Goal: Task Accomplishment & Management: Use online tool/utility

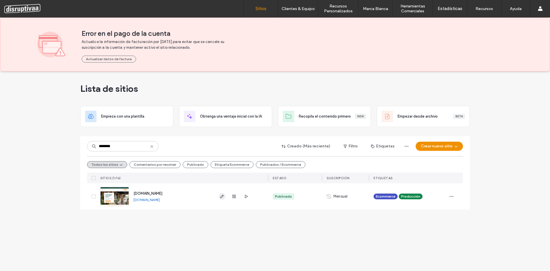
type input "********"
click at [223, 196] on icon "button" at bounding box center [222, 196] width 5 height 5
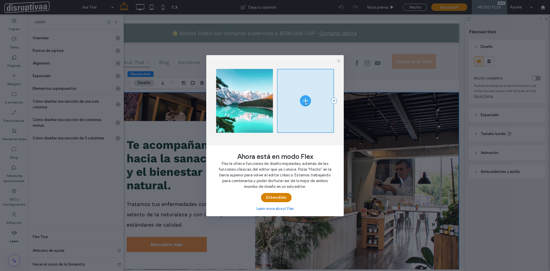
drag, startPoint x: 277, startPoint y: 198, endPoint x: 206, endPoint y: 184, distance: 73.0
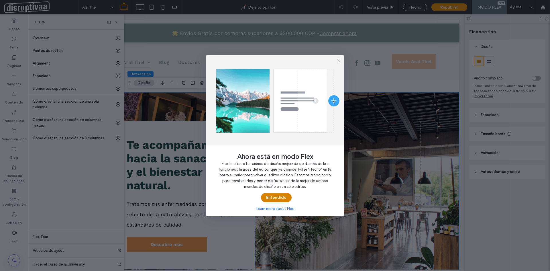
click at [277, 198] on button "Entendido" at bounding box center [276, 197] width 31 height 9
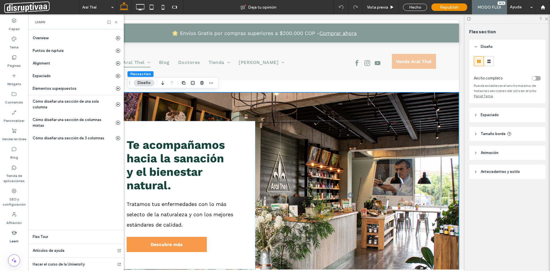
click at [116, 22] on icon at bounding box center [116, 22] width 4 height 4
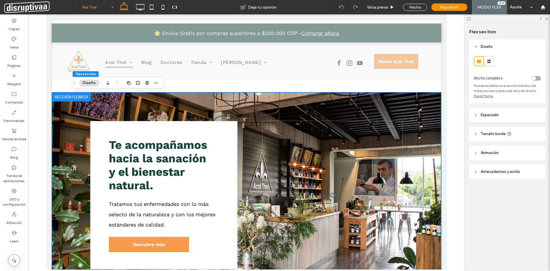
click at [13, 130] on icon at bounding box center [14, 131] width 6 height 6
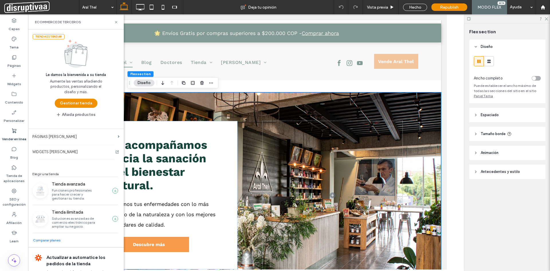
drag, startPoint x: 76, startPoint y: 104, endPoint x: 84, endPoint y: 119, distance: 17.0
click at [76, 104] on button "Gestionar tienda" at bounding box center [76, 103] width 43 height 9
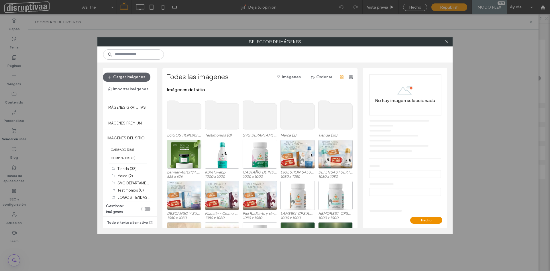
click at [329, 119] on use at bounding box center [336, 115] width 34 height 29
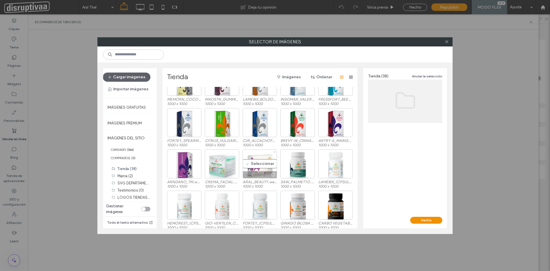
scroll to position [172, 0]
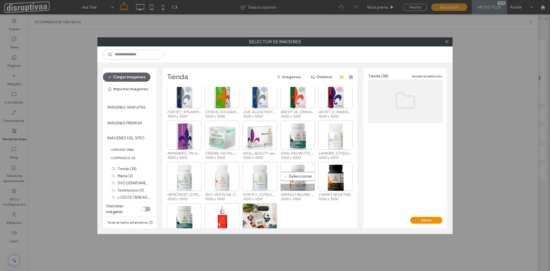
click at [295, 181] on div "Seleccionar" at bounding box center [297, 176] width 34 height 29
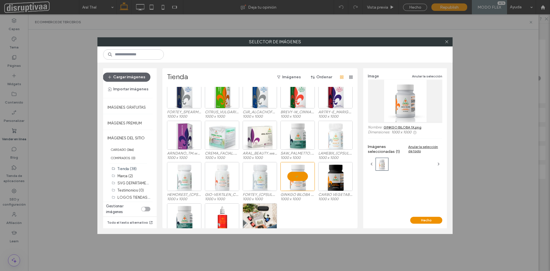
click at [428, 221] on button "Hecho" at bounding box center [426, 220] width 32 height 7
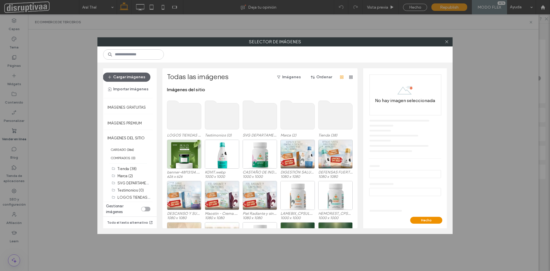
click at [334, 119] on use at bounding box center [336, 115] width 34 height 29
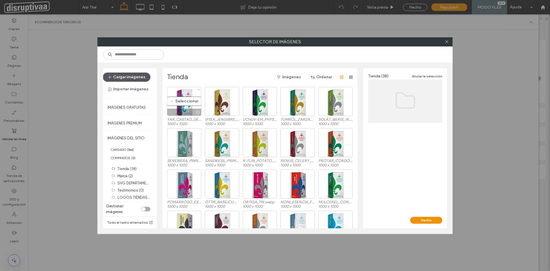
click at [122, 73] on button "Cargar imágenes" at bounding box center [127, 76] width 48 height 9
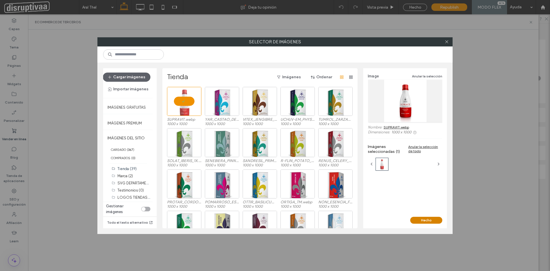
click at [422, 219] on button "Hecho" at bounding box center [426, 220] width 32 height 7
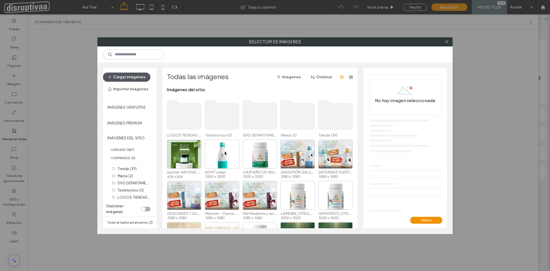
click at [136, 75] on button "Cargar imágenes" at bounding box center [127, 76] width 48 height 9
click at [326, 120] on use at bounding box center [336, 115] width 34 height 29
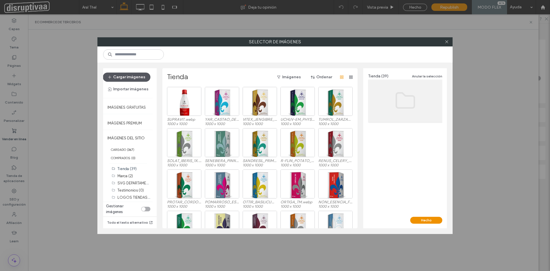
click at [128, 77] on button "Cargar imágenes" at bounding box center [127, 76] width 48 height 9
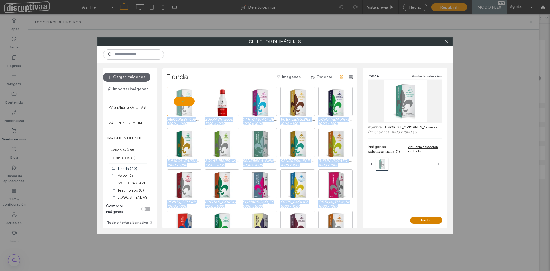
click at [421, 219] on button "Hecho" at bounding box center [426, 220] width 32 height 7
